Goal: Transaction & Acquisition: Book appointment/travel/reservation

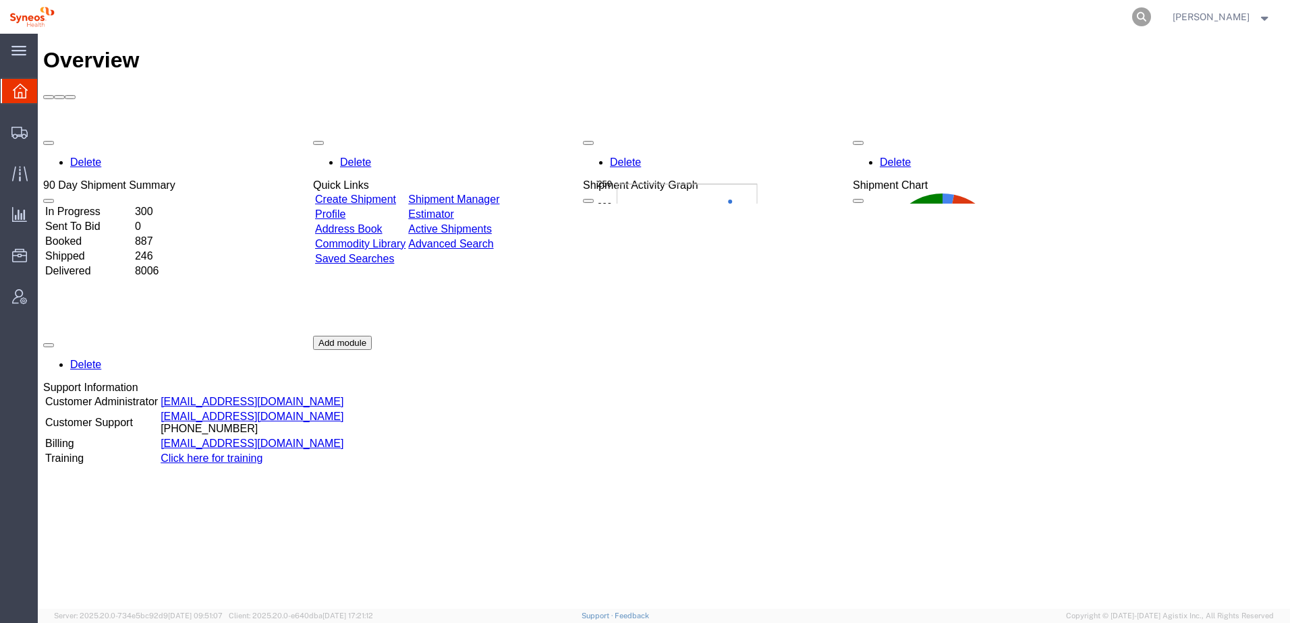
click at [1151, 15] on icon at bounding box center [1141, 16] width 19 height 19
click at [830, 15] on input "search" at bounding box center [927, 17] width 410 height 32
type input "57063124"
click at [1151, 14] on icon at bounding box center [1141, 16] width 19 height 19
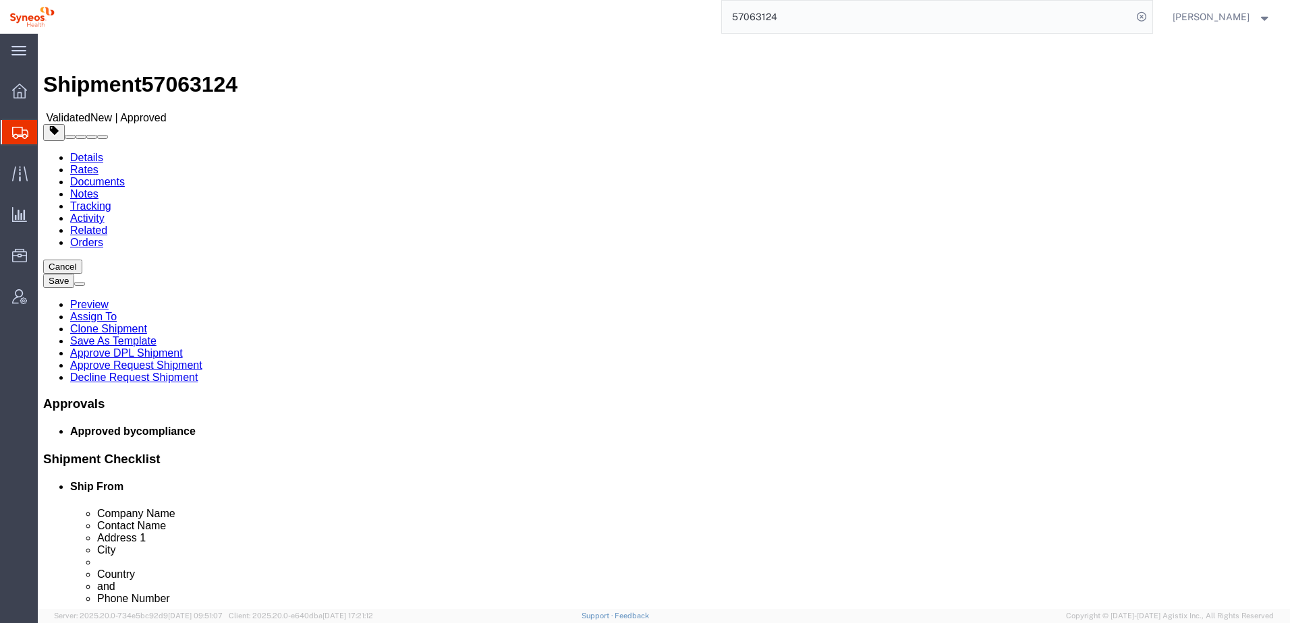
select select "63774"
select select
drag, startPoint x: 671, startPoint y: 301, endPoint x: 969, endPoint y: 310, distance: 297.6
click div "Location My Profile Location [PERSON_NAME] LLC-[GEOGRAPHIC_DATA] [GEOGRAPHIC_DA…"
drag, startPoint x: 673, startPoint y: 353, endPoint x: 784, endPoint y: 355, distance: 111.3
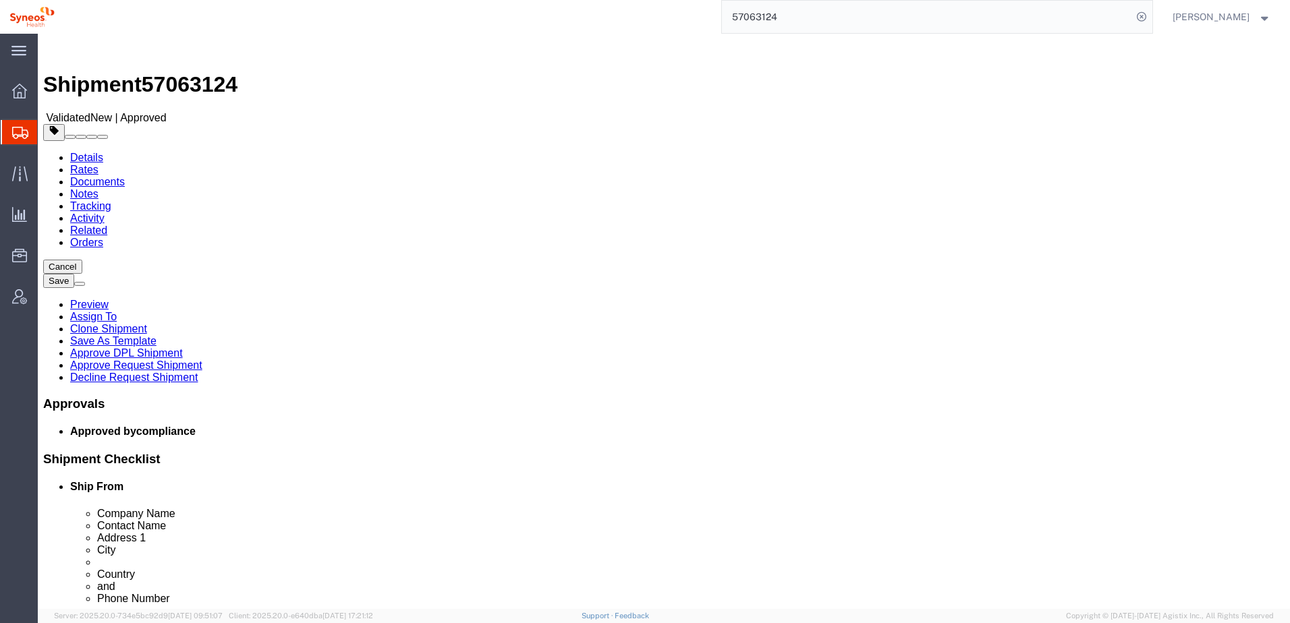
click input "[GEOGRAPHIC_DATA]"
drag, startPoint x: 707, startPoint y: 433, endPoint x: 666, endPoint y: 432, distance: 41.2
click div "08908"
click div "Details Rates Documents Notes Tracking Activity Related Orders Cancel Save Prev…"
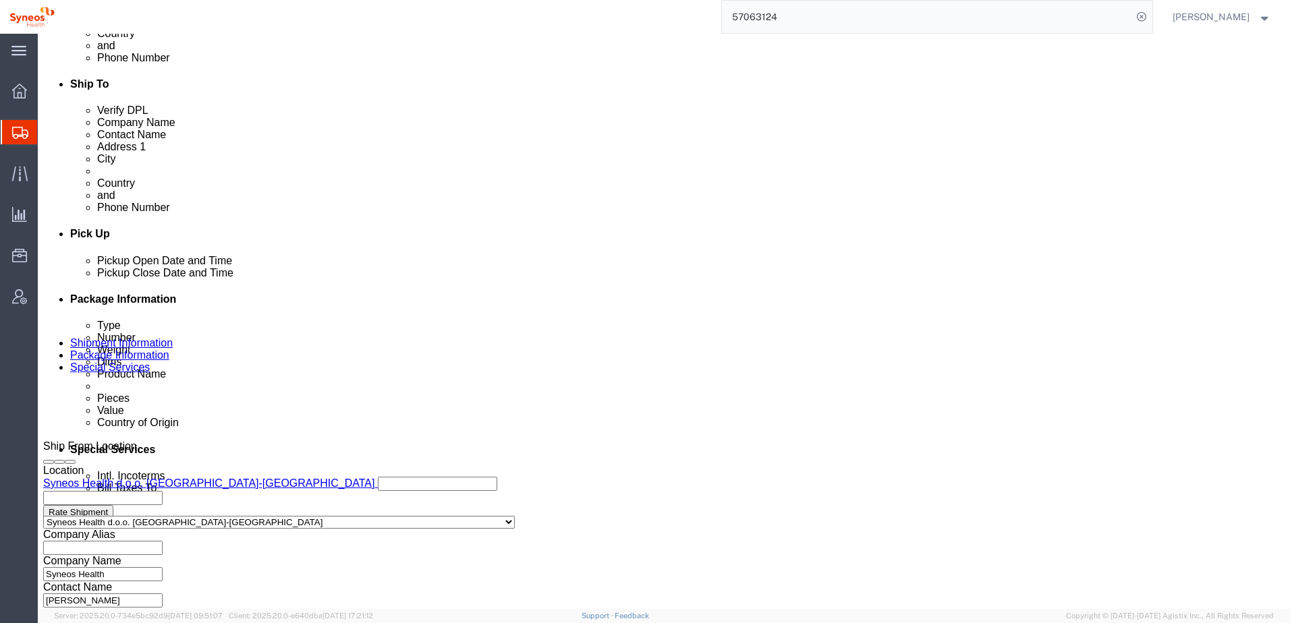
scroll to position [583, 0]
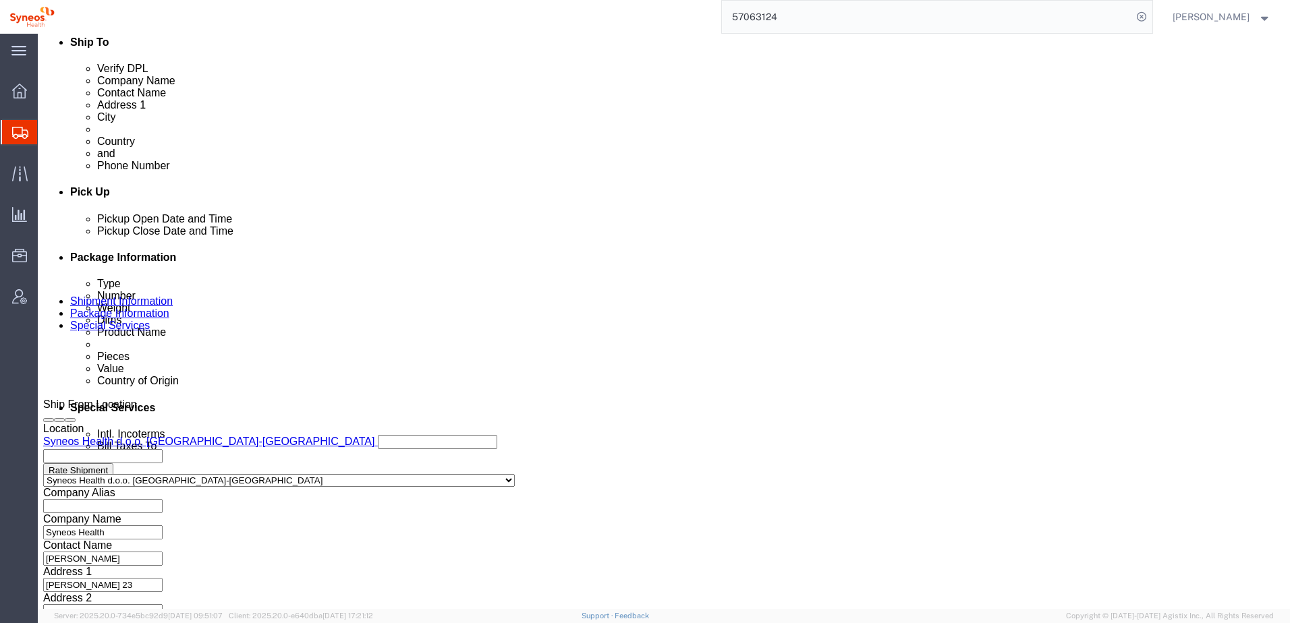
click button "Rate Shipment"
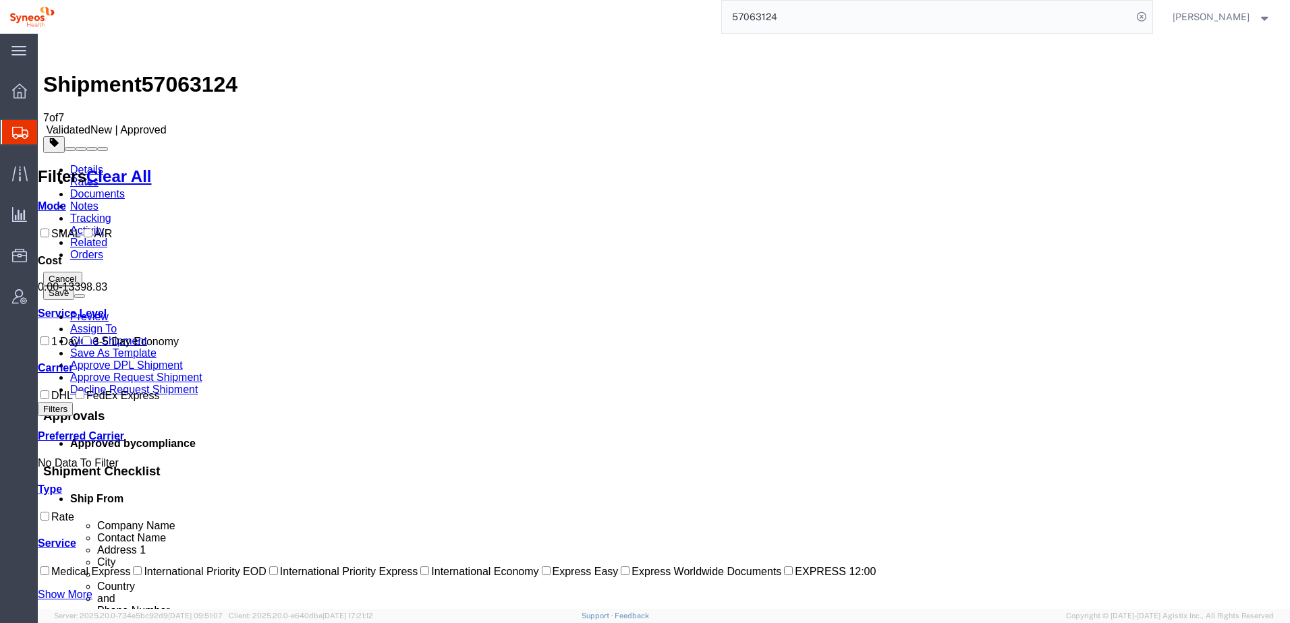
click at [18, 295] on icon at bounding box center [19, 296] width 15 height 15
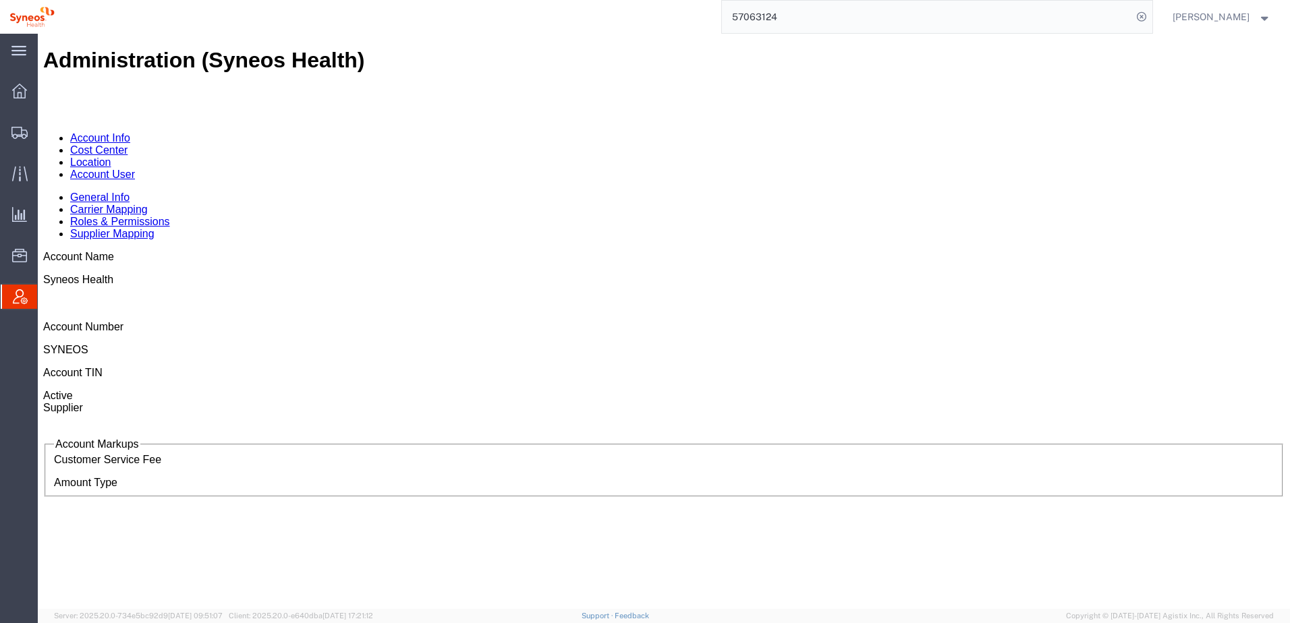
click at [111, 156] on link "Location" at bounding box center [90, 161] width 41 height 11
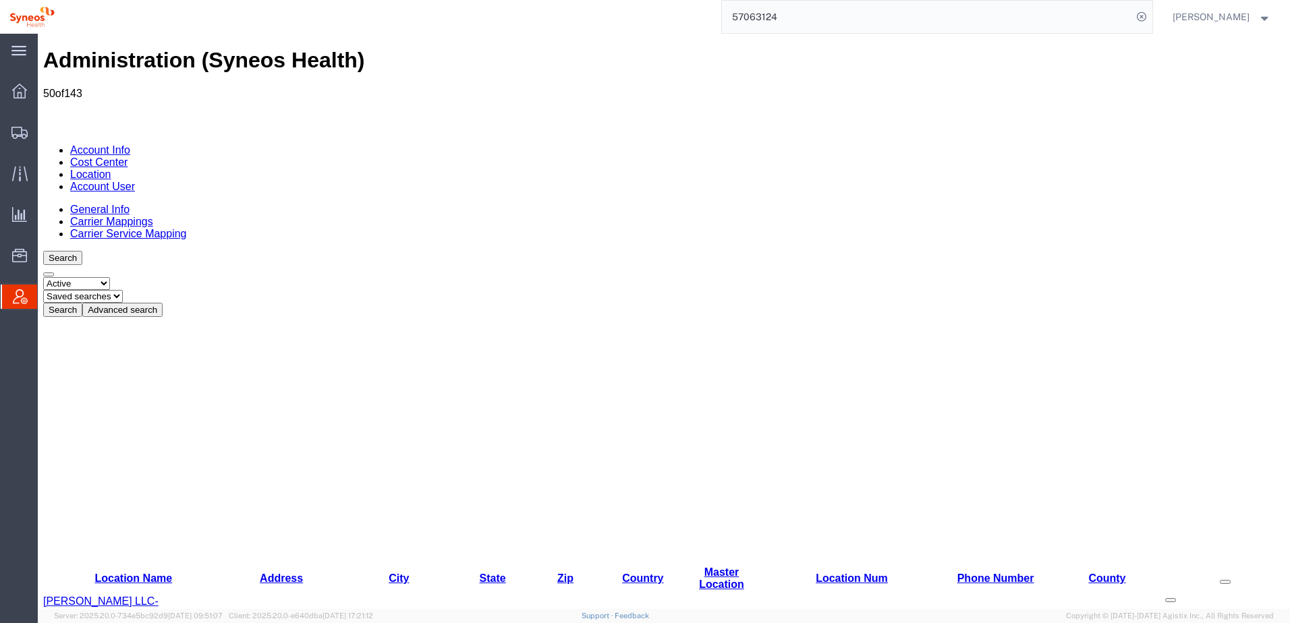
click at [153, 216] on link "Carrier Mappings" at bounding box center [111, 221] width 83 height 11
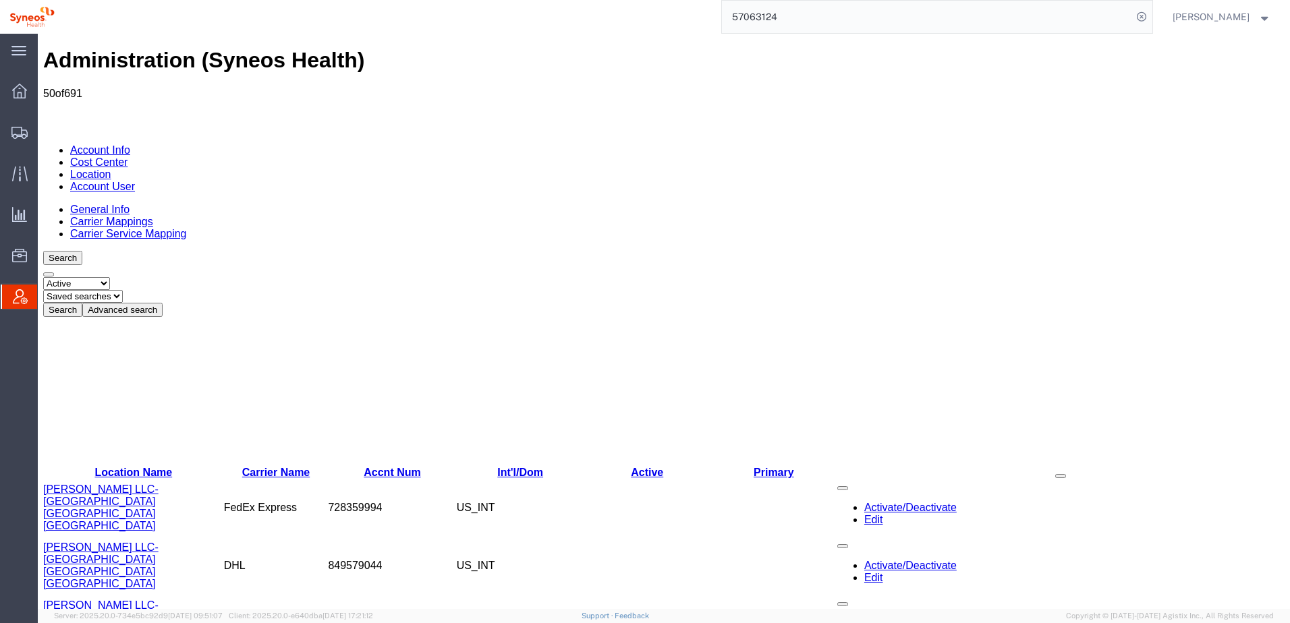
click at [163, 303] on button "Advanced search" at bounding box center [122, 310] width 80 height 14
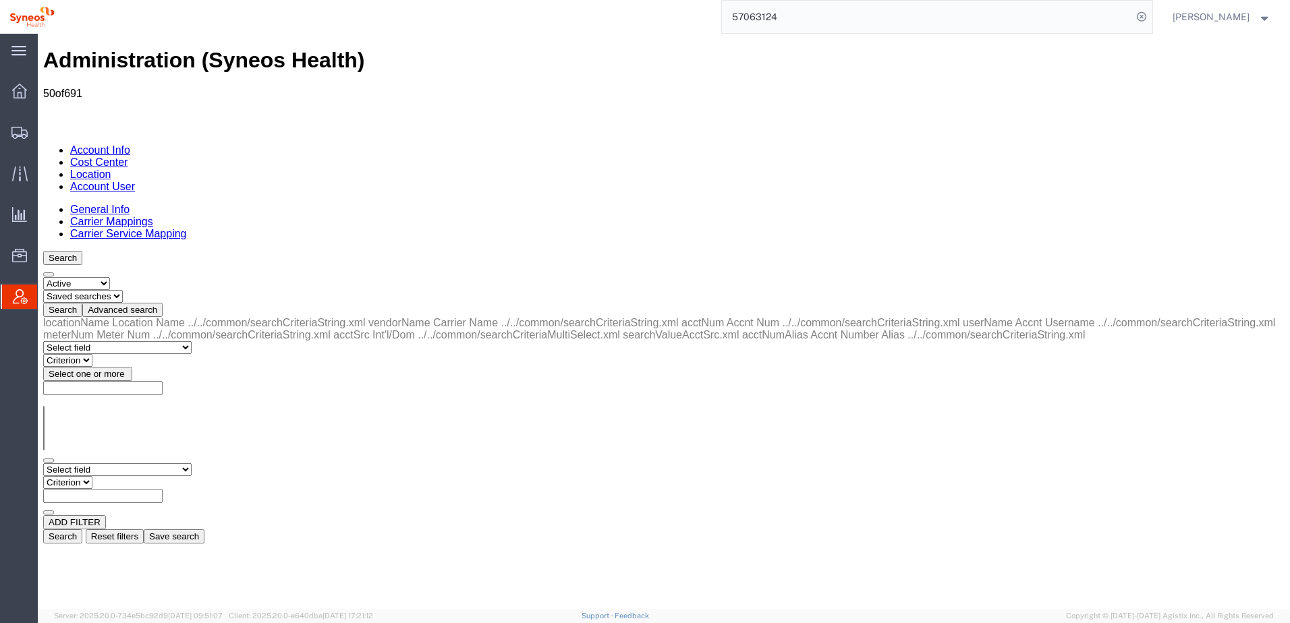
click at [150, 463] on select "Select field Accnt Num Accnt Number Alias Accnt Username Carrier Name Int'l/Dom…" at bounding box center [117, 469] width 148 height 13
select select "locationName"
click at [43, 463] on select "Select field Accnt Num Accnt Number Alias Accnt Username Carrier Name Int'l/Dom…" at bounding box center [117, 469] width 148 height 13
click at [124, 476] on select "Criterion contains does not contain is is blank is not blank starts with" at bounding box center [83, 482] width 81 height 13
select select "contains"
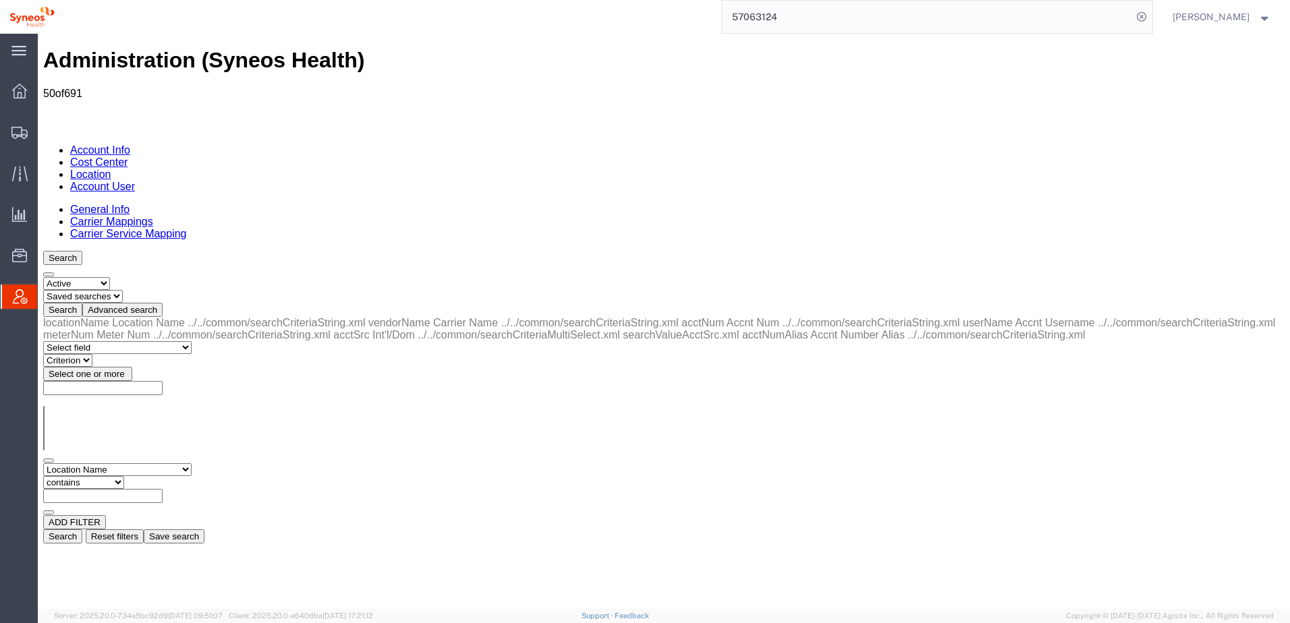
click at [124, 476] on select "Criterion contains does not contain is is blank is not blank starts with" at bounding box center [83, 482] width 81 height 13
click at [154, 463] on select "Select field Accnt Num Accnt Number Alias Accnt Username Carrier Name Int'l/Dom…" at bounding box center [117, 469] width 148 height 13
click at [43, 463] on select "Select field Accnt Num Accnt Number Alias Accnt Username Carrier Name Int'l/Dom…" at bounding box center [117, 469] width 148 height 13
